Goal: Transaction & Acquisition: Download file/media

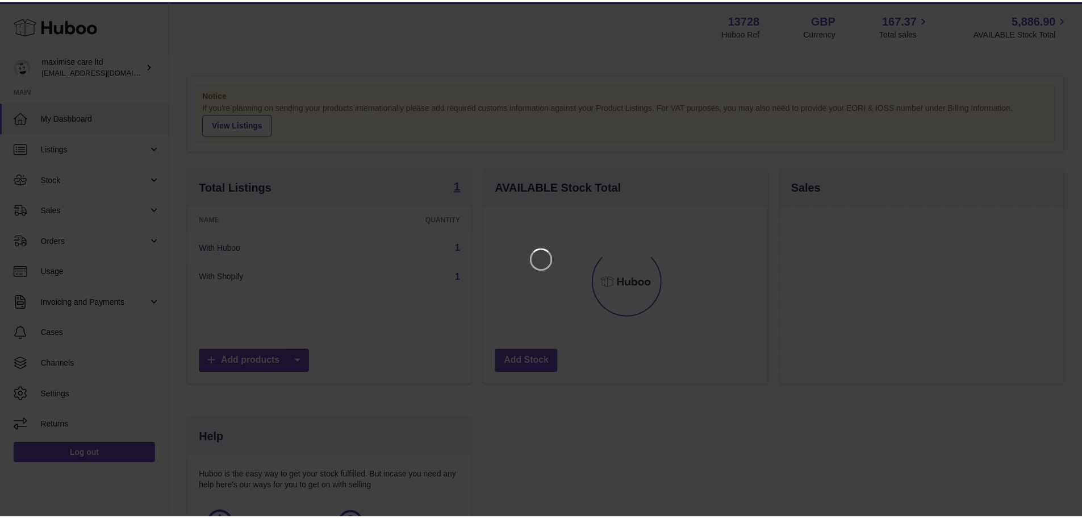
scroll to position [177, 286]
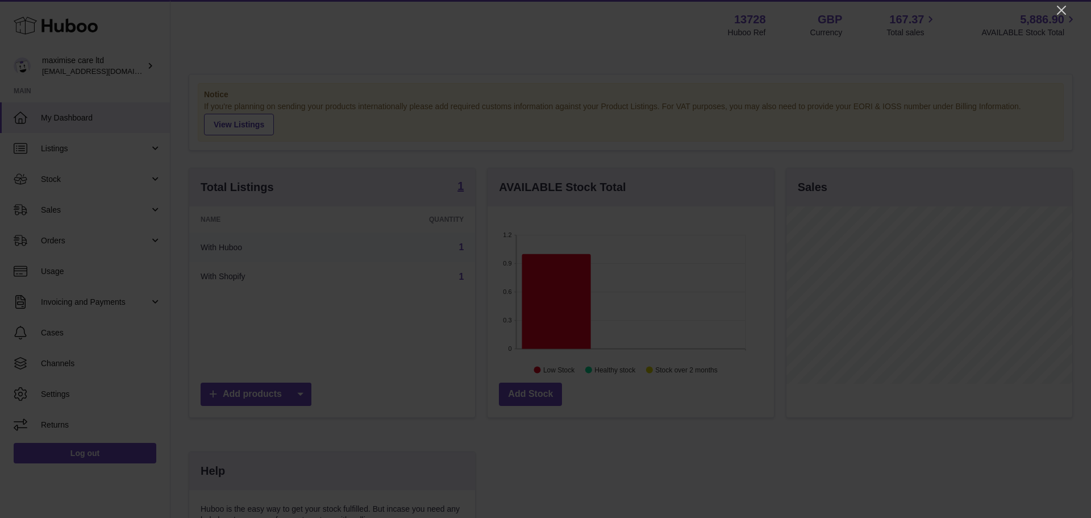
click at [1061, 5] on icon "Close" at bounding box center [1062, 10] width 14 height 14
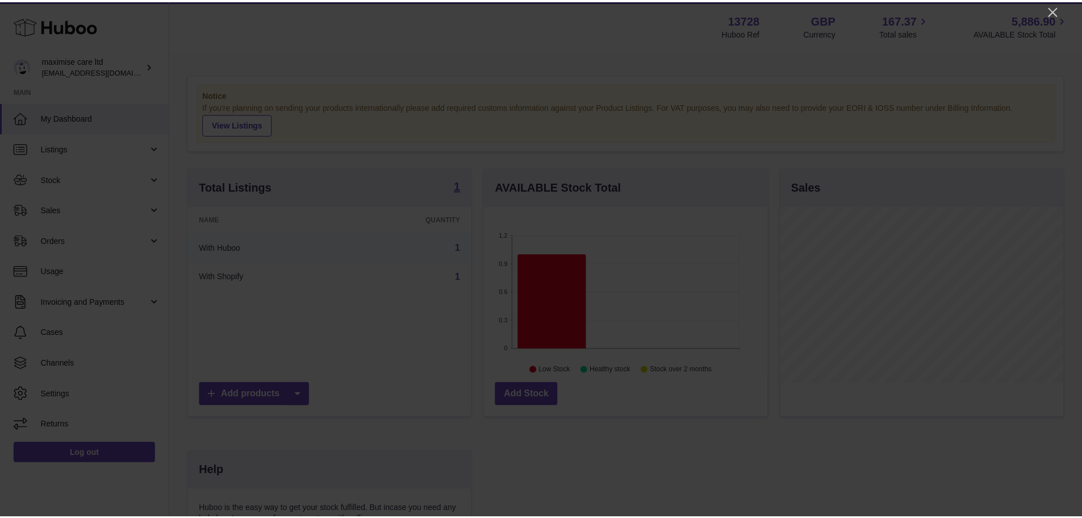
scroll to position [568048, 567941]
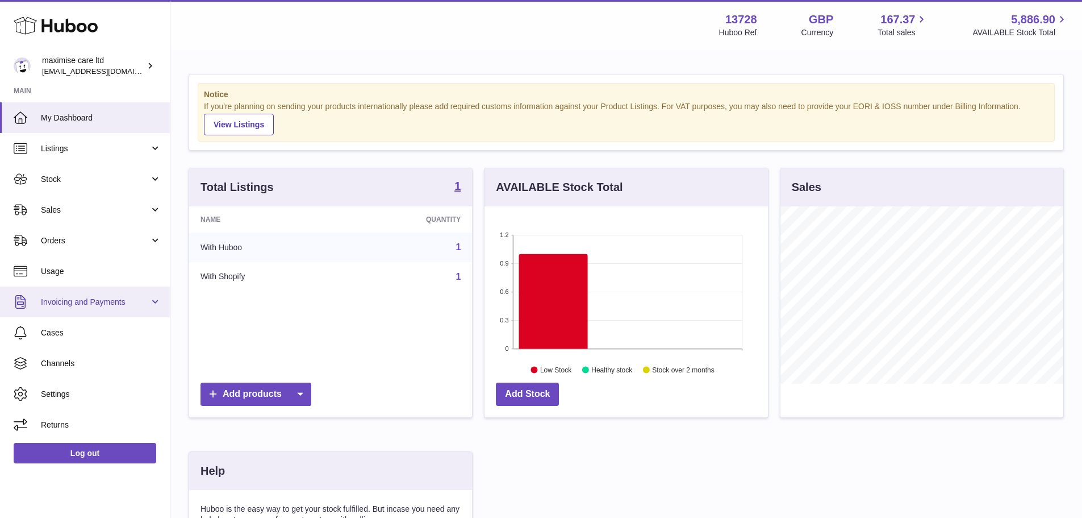
click at [104, 305] on span "Invoicing and Payments" at bounding box center [95, 302] width 109 height 11
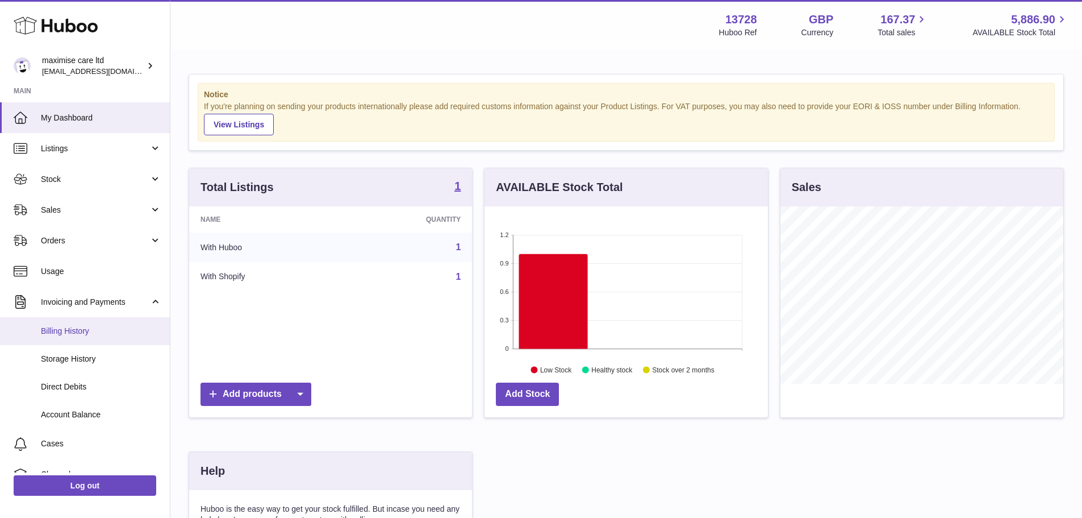
click at [80, 331] on span "Billing History" at bounding box center [101, 331] width 120 height 11
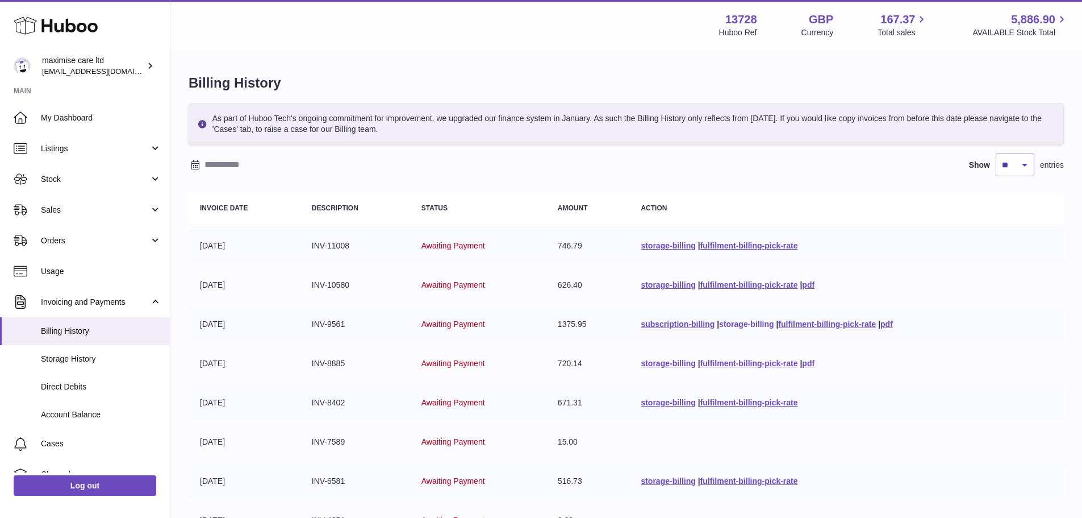
click at [751, 326] on link "storage-billing" at bounding box center [746, 323] width 55 height 9
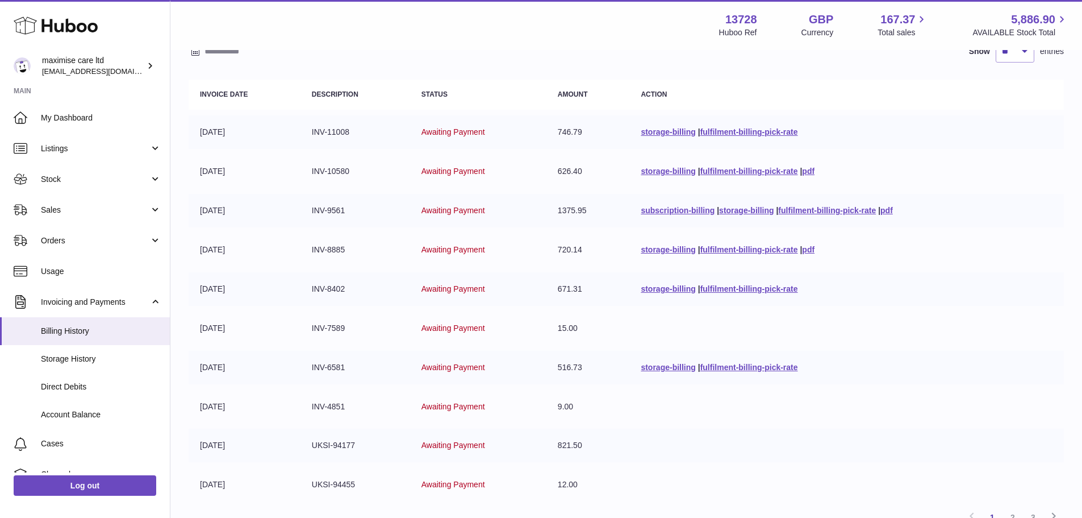
scroll to position [170, 0]
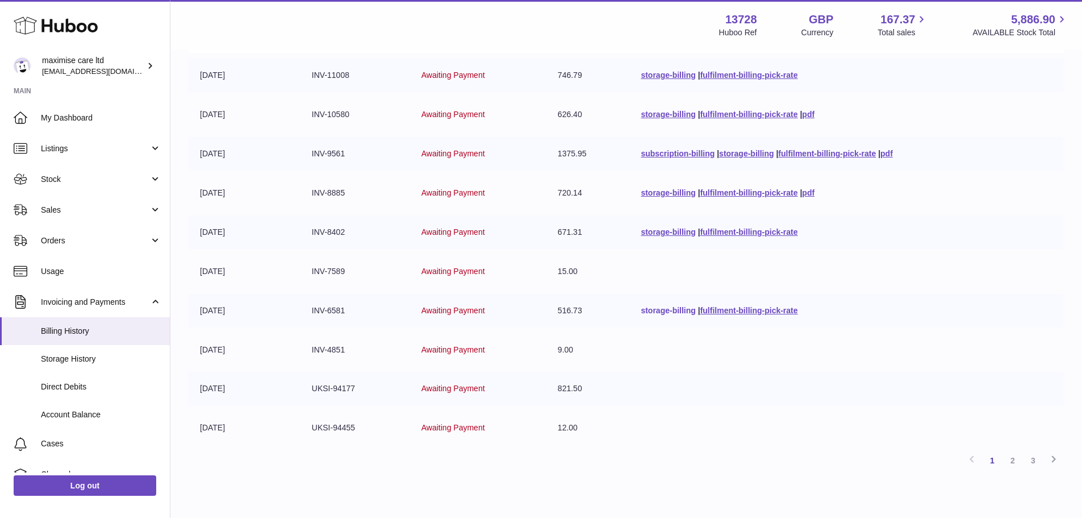
click at [669, 313] on link "storage-billing" at bounding box center [668, 310] width 55 height 9
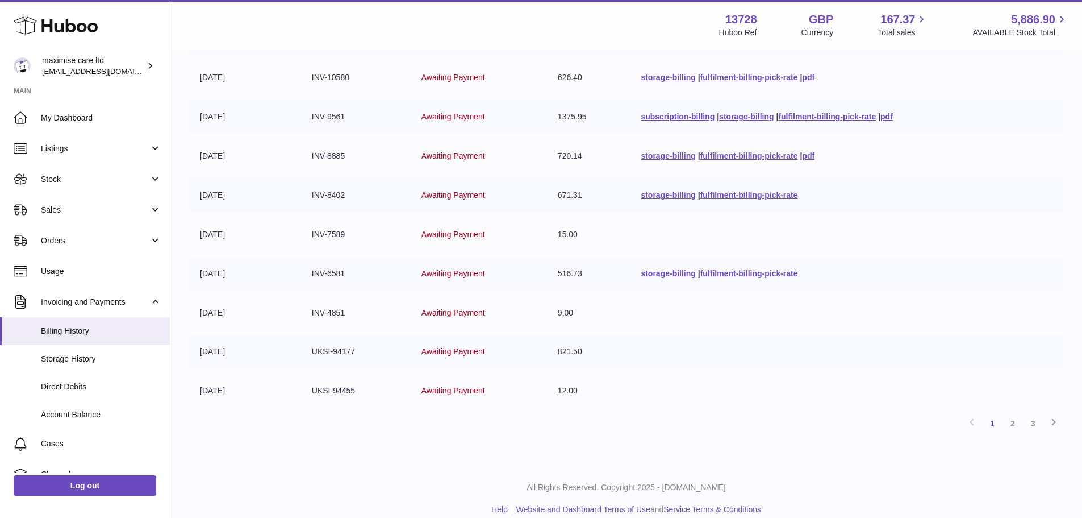
scroll to position [222, 0]
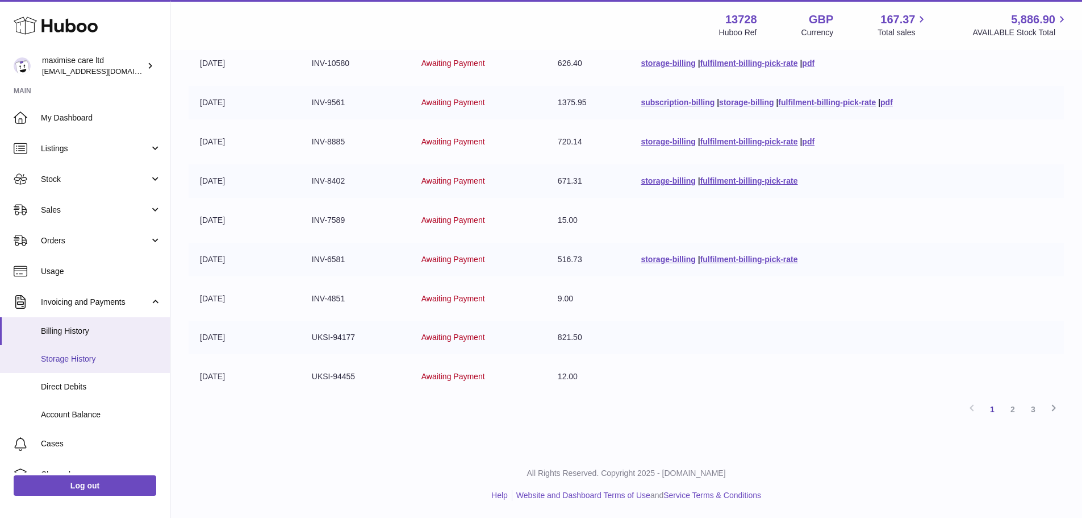
click at [80, 353] on link "Storage History" at bounding box center [85, 359] width 170 height 28
click at [90, 349] on link "Storage History" at bounding box center [85, 359] width 170 height 28
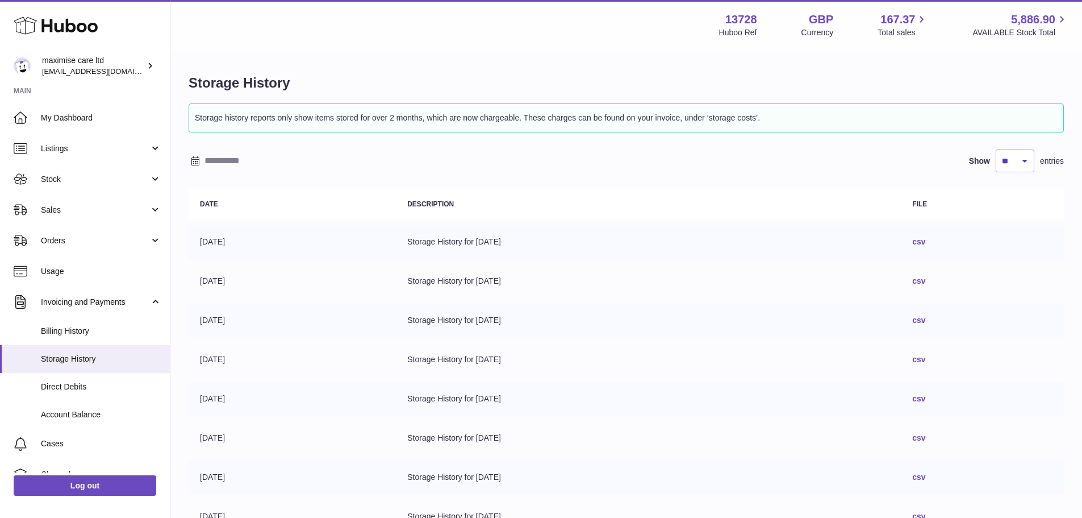
click at [926, 244] on link "csv" at bounding box center [919, 241] width 13 height 9
click at [93, 382] on span "Direct Debits" at bounding box center [101, 386] width 120 height 11
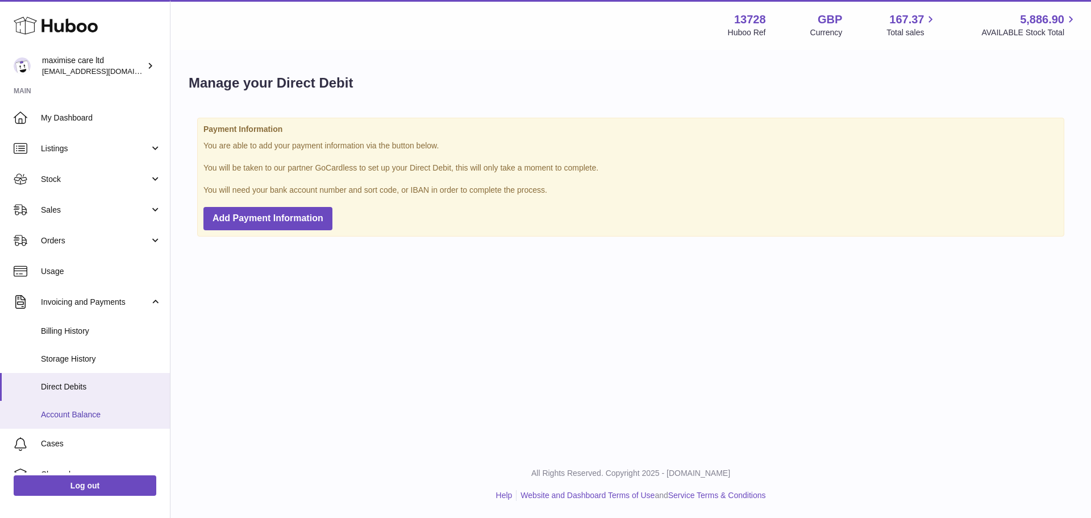
click at [73, 416] on span "Account Balance" at bounding box center [101, 414] width 120 height 11
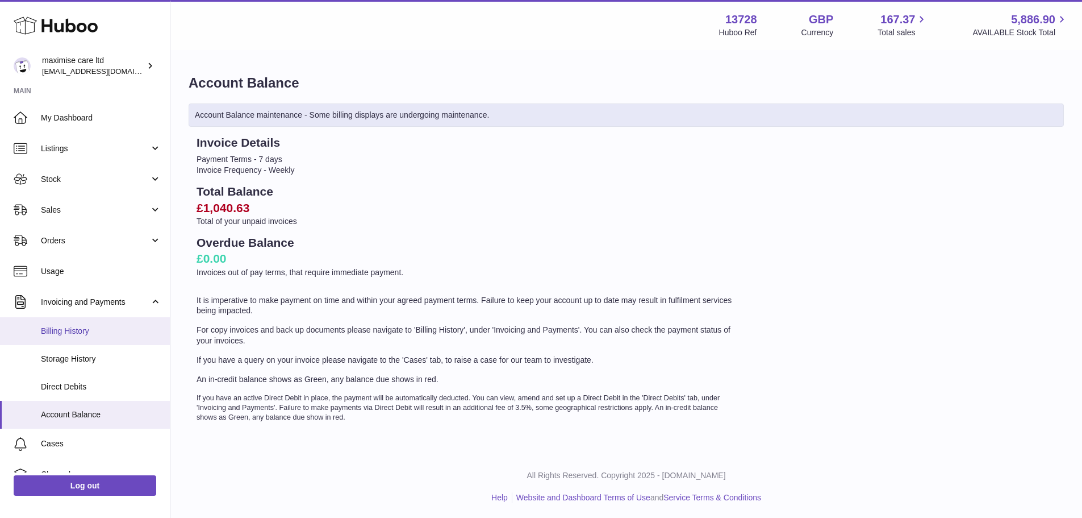
click at [62, 332] on span "Billing History" at bounding box center [101, 331] width 120 height 11
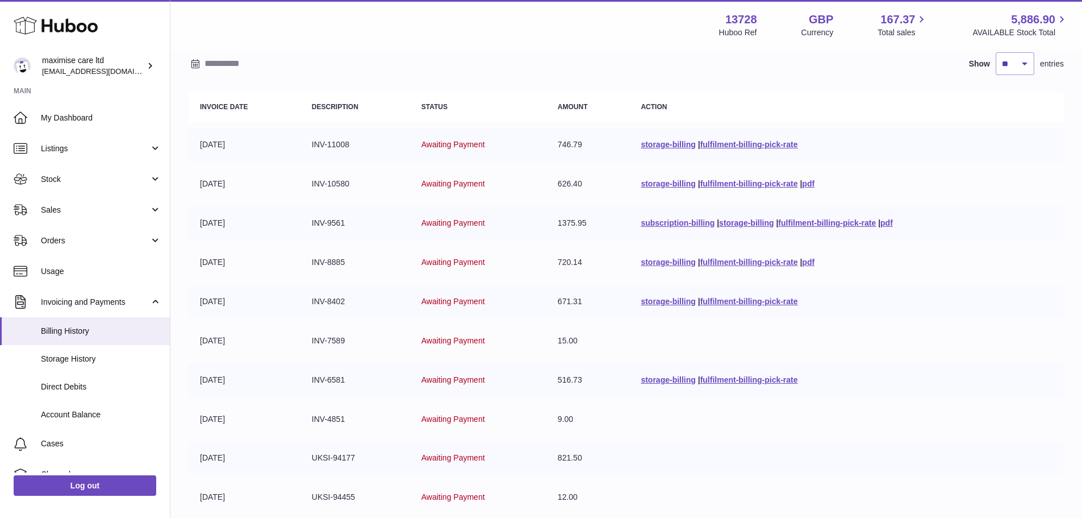
scroll to position [51, 0]
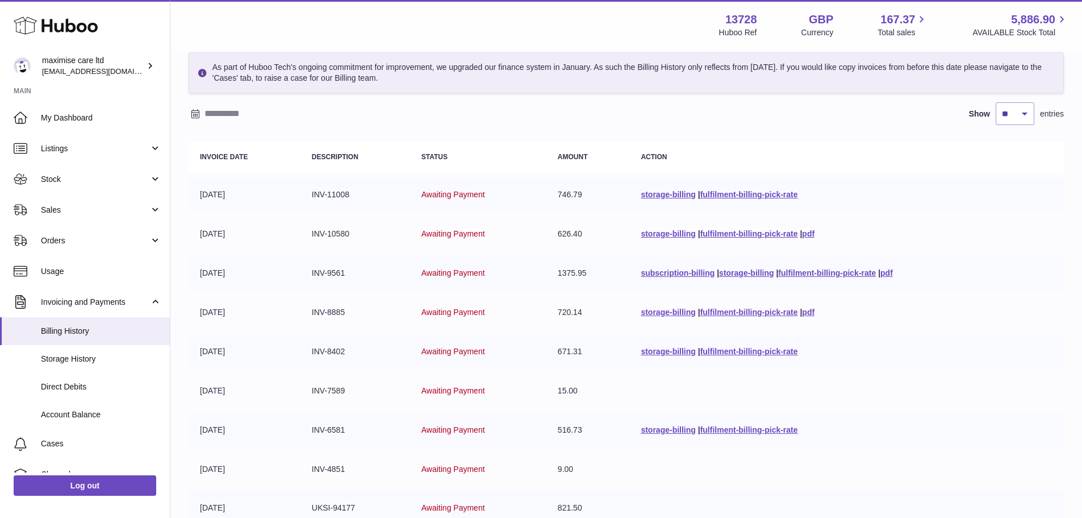
drag, startPoint x: 567, startPoint y: 198, endPoint x: 593, endPoint y: 216, distance: 31.7
drag, startPoint x: 593, startPoint y: 216, endPoint x: 592, endPoint y: 170, distance: 46.6
click at [592, 170] on th "Amount" at bounding box center [589, 157] width 84 height 30
click at [100, 363] on span "Storage History" at bounding box center [101, 358] width 120 height 11
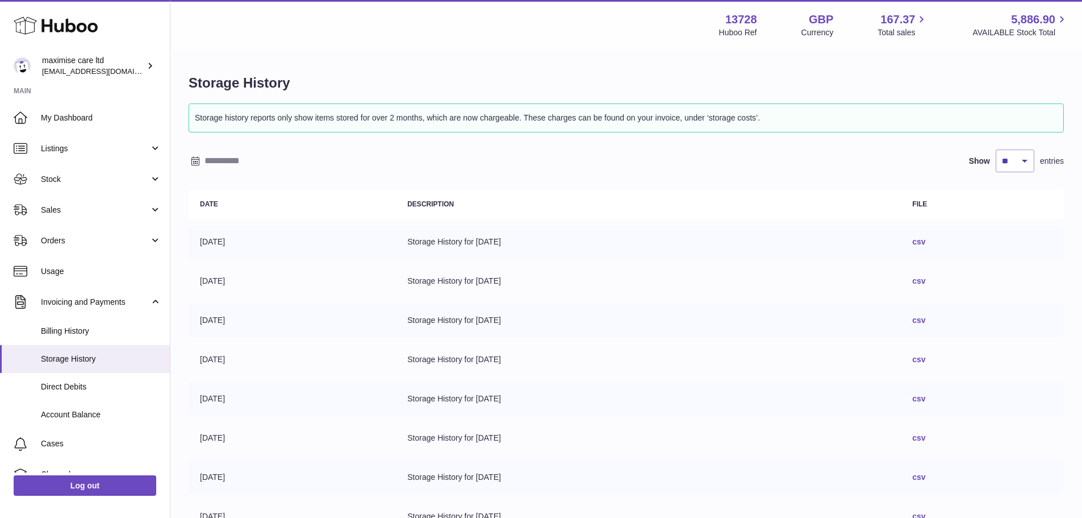
click at [943, 235] on td "csv" at bounding box center [982, 242] width 163 height 34
click at [926, 237] on link "csv" at bounding box center [919, 241] width 13 height 9
